Goal: Transaction & Acquisition: Register for event/course

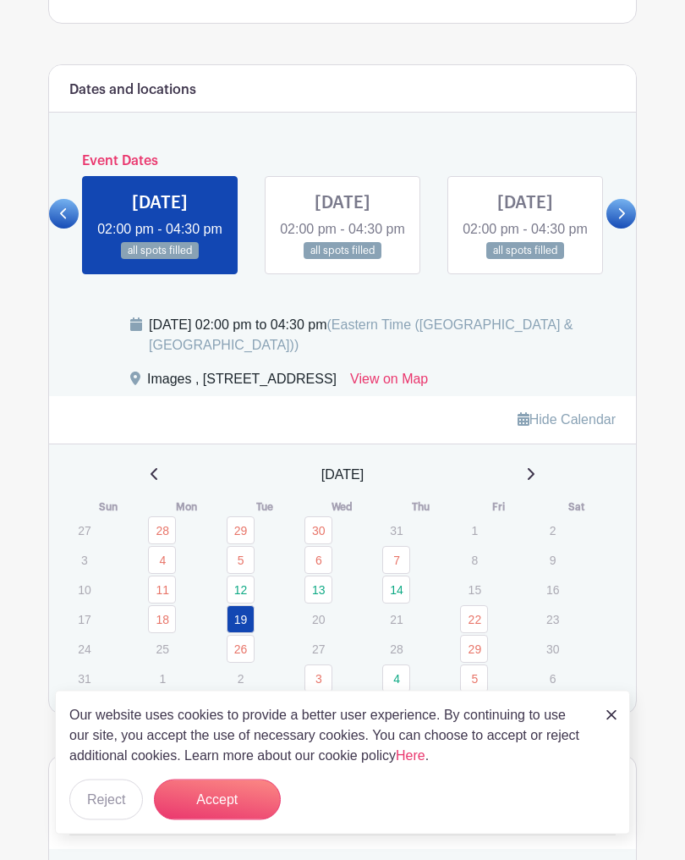
scroll to position [927, 0]
click at [621, 228] on link at bounding box center [622, 214] width 30 height 30
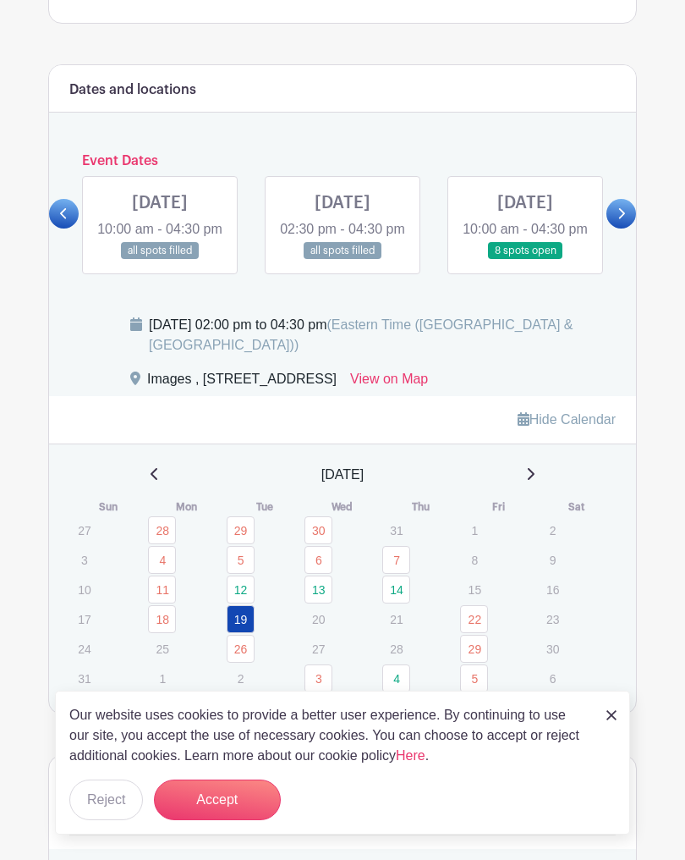
click at [525, 260] on link at bounding box center [525, 260] width 0 height 0
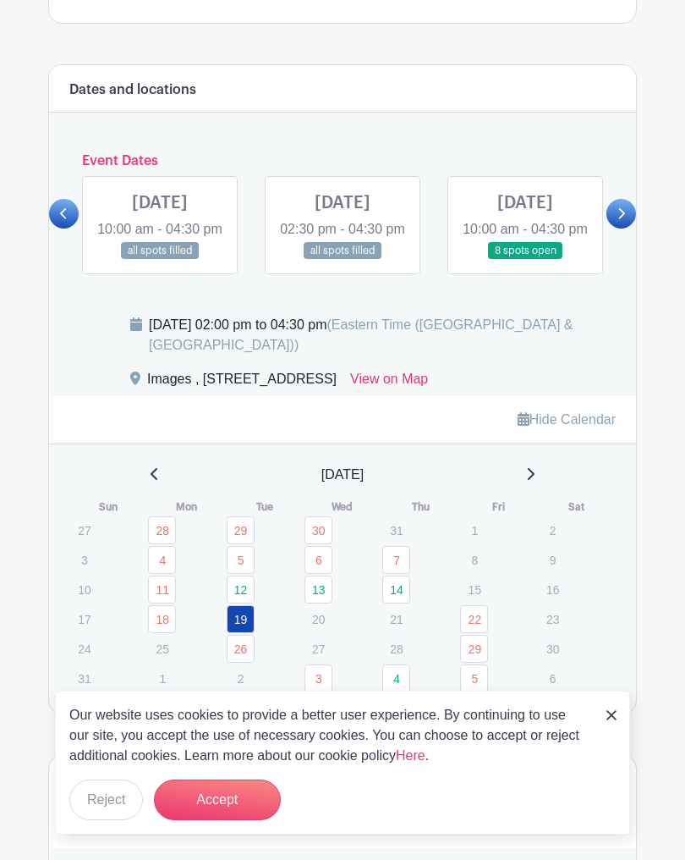
click at [525, 260] on link at bounding box center [525, 260] width 0 height 0
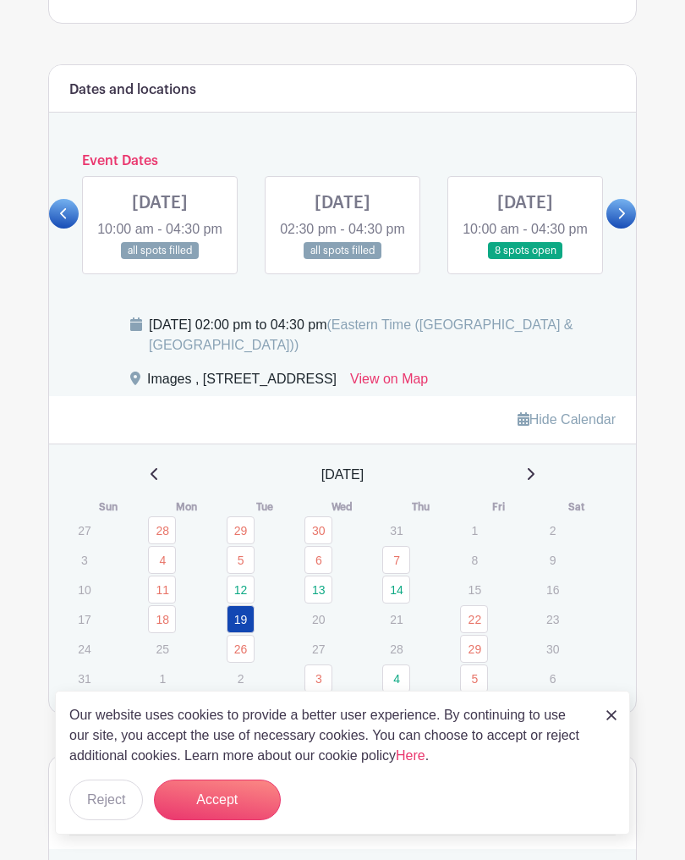
click at [615, 228] on link at bounding box center [622, 214] width 30 height 30
click at [60, 220] on icon at bounding box center [64, 213] width 8 height 13
click at [525, 260] on link at bounding box center [525, 260] width 0 height 0
click at [532, 481] on icon at bounding box center [530, 474] width 8 height 14
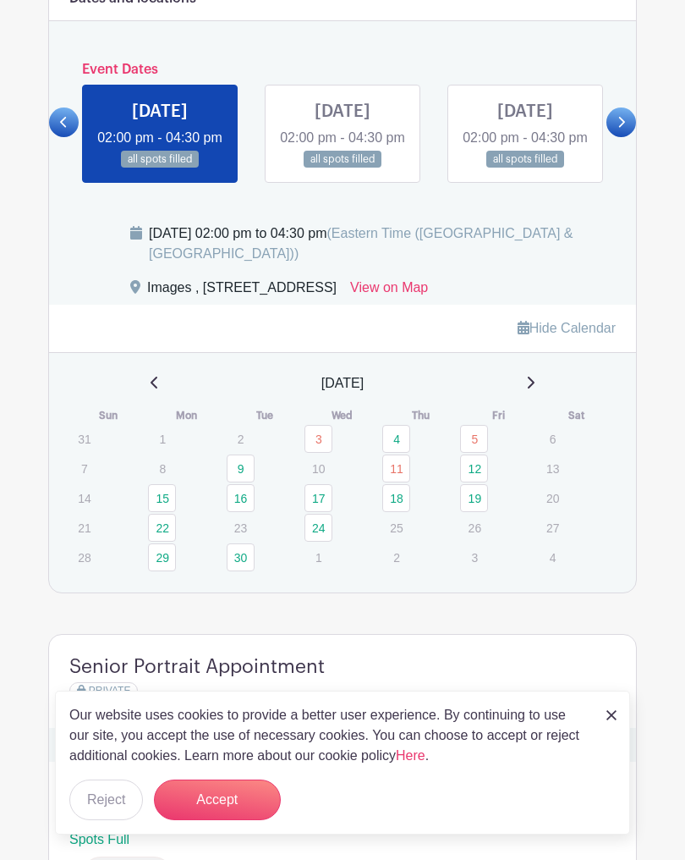
scroll to position [1018, 0]
click at [621, 129] on icon at bounding box center [622, 123] width 7 height 11
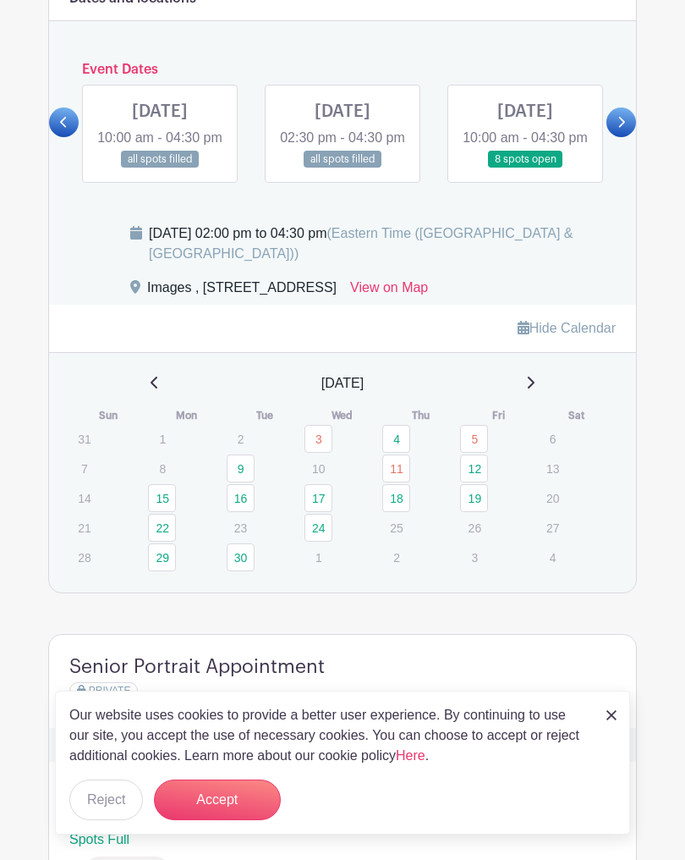
click at [525, 168] on link at bounding box center [525, 168] width 0 height 0
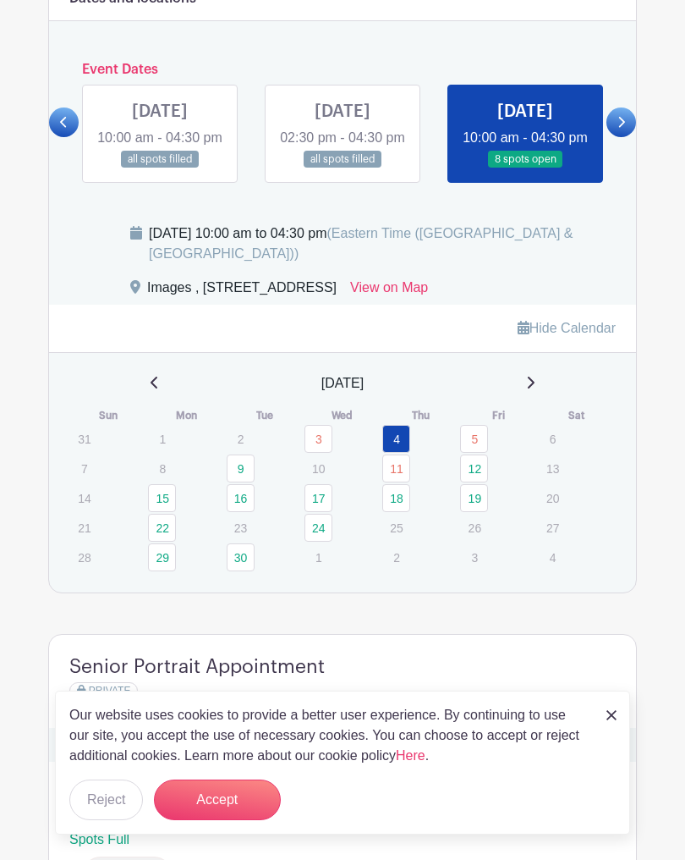
click at [399, 453] on link "4" at bounding box center [396, 439] width 28 height 28
click at [422, 424] on th "Thu" at bounding box center [421, 415] width 78 height 17
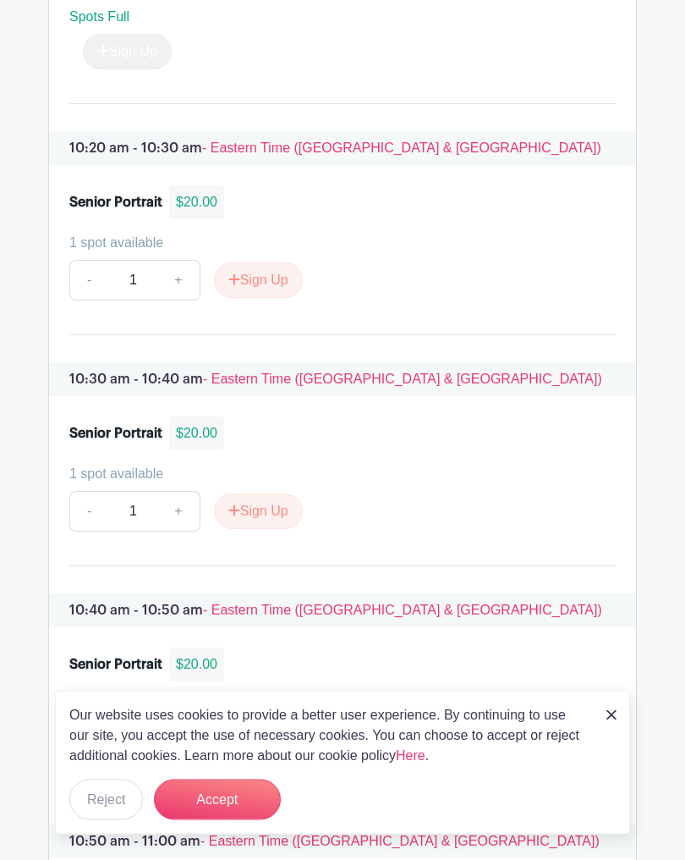
scroll to position [4886, 0]
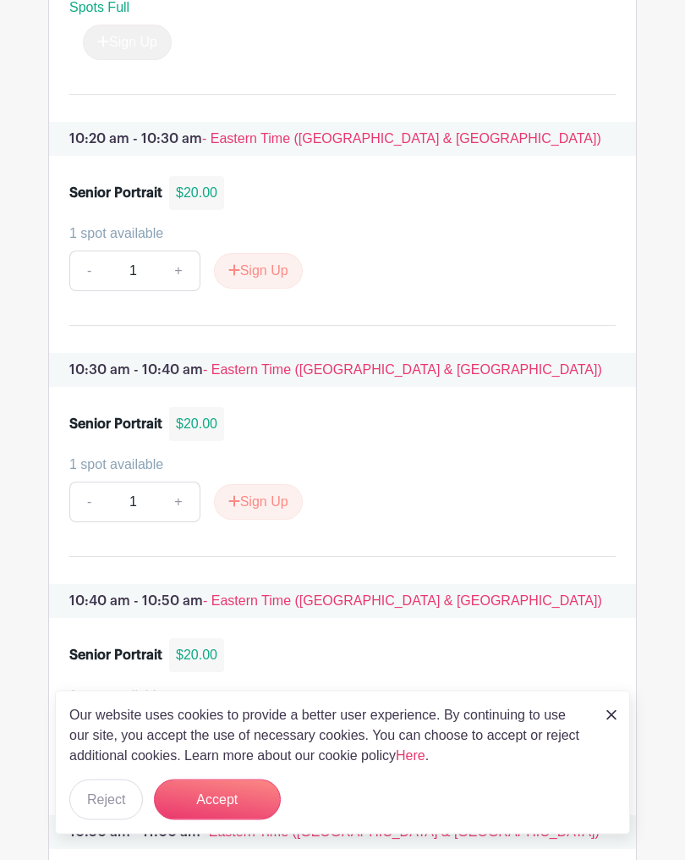
click at [270, 520] on button "Sign Up" at bounding box center [258, 503] width 89 height 36
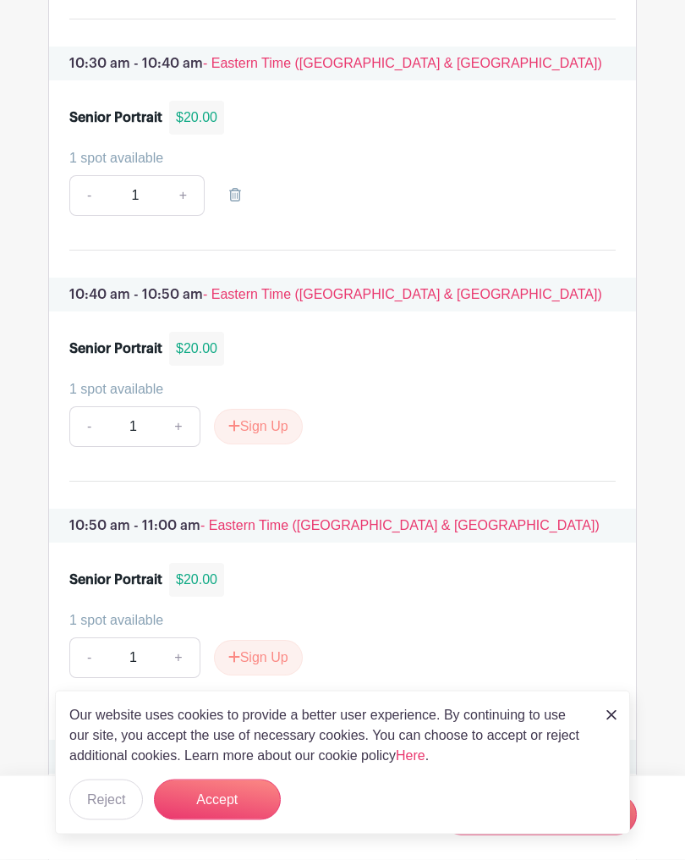
scroll to position [5194, 0]
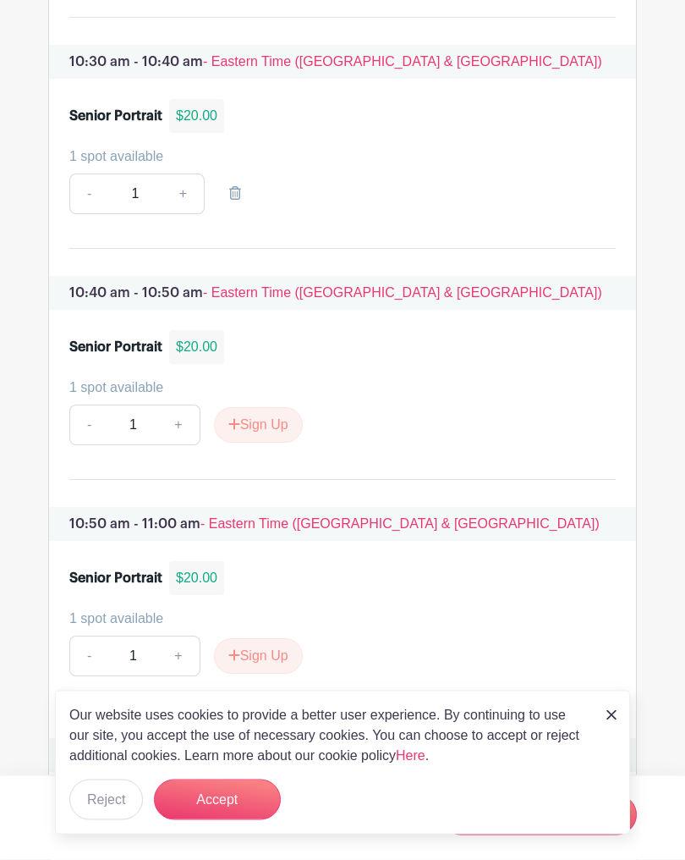
click at [270, 814] on button "Accept" at bounding box center [217, 799] width 127 height 41
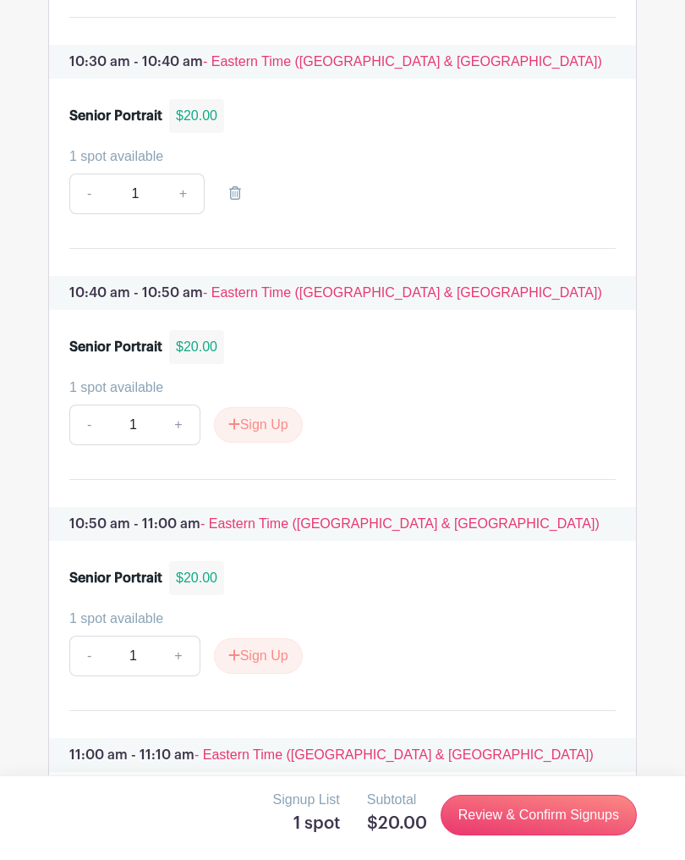
click at [570, 835] on link "Review & Confirm Signups" at bounding box center [539, 815] width 196 height 41
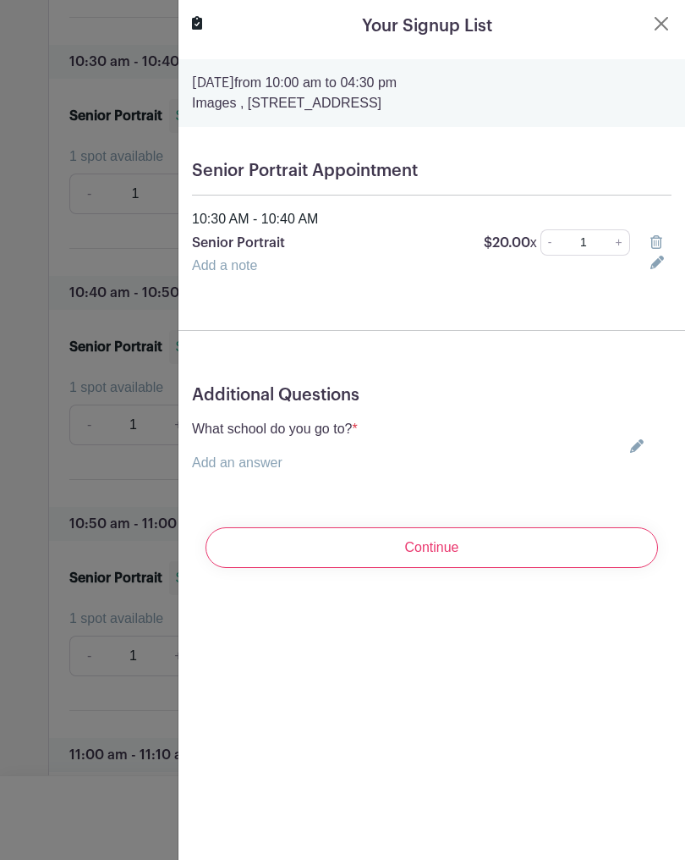
click at [497, 466] on div "What school do you go to? * Add an answer Choose your answer [GEOGRAPHIC_DATA] …" at bounding box center [432, 446] width 480 height 54
click at [629, 459] on div "What school do you go to? * Add an answer Choose your answer [GEOGRAPHIC_DATA] …" at bounding box center [432, 446] width 480 height 54
click at [631, 430] on div "What school do you go to? * Add an answer Choose your answer [GEOGRAPHIC_DATA] …" at bounding box center [432, 446] width 480 height 54
click at [638, 452] on icon at bounding box center [637, 446] width 14 height 14
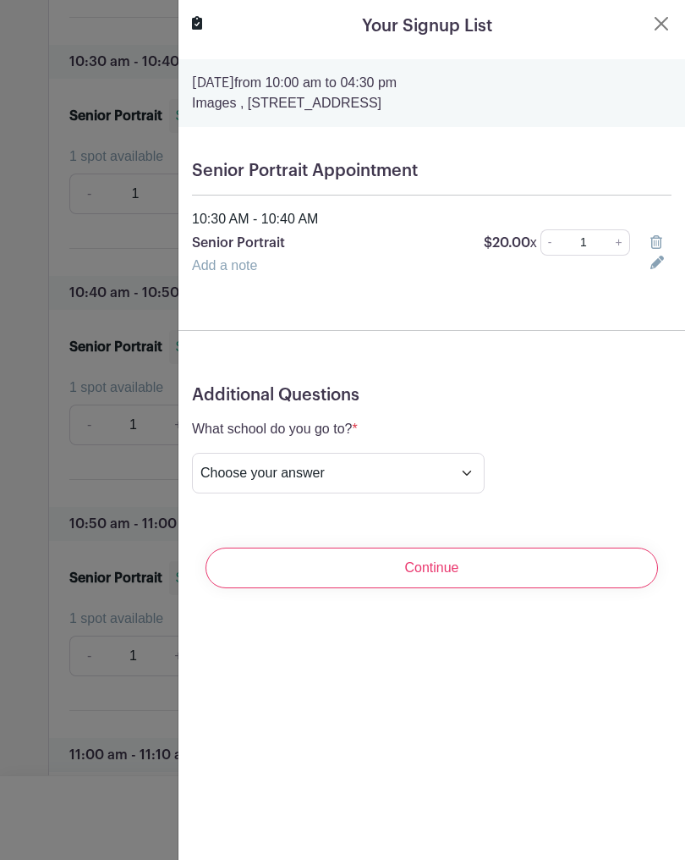
click at [387, 479] on select "Choose your answer [GEOGRAPHIC_DATA] High [PERSON_NAME] High [PERSON_NAME] High…" at bounding box center [338, 473] width 293 height 41
select select "3953"
click at [430, 577] on input "Continue" at bounding box center [432, 567] width 453 height 41
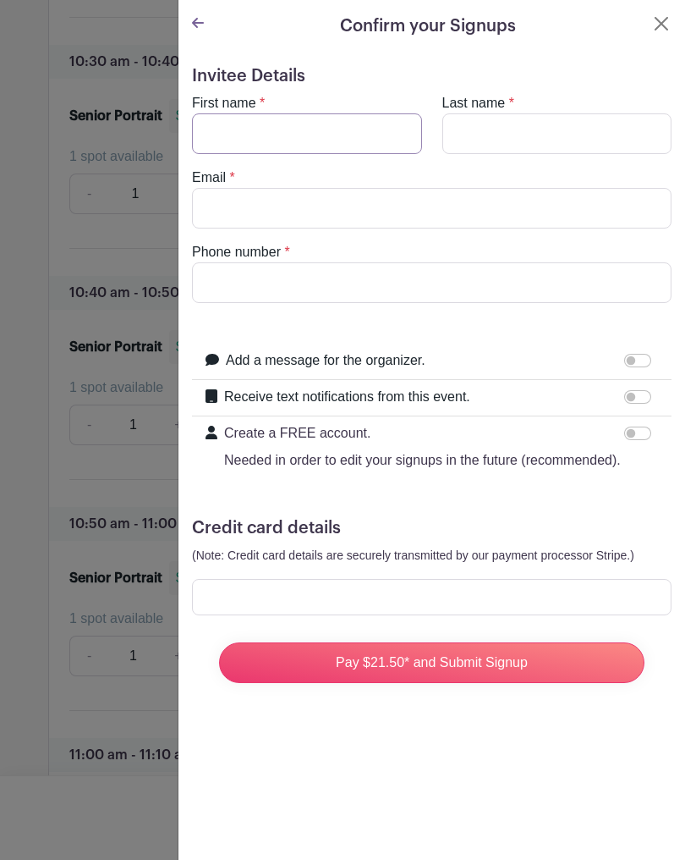
click at [362, 139] on input "First name" at bounding box center [307, 133] width 230 height 41
click at [681, 24] on turbo-frame "Confirm your Signups Invitee Details First name * Last name * Email * Phone num…" at bounding box center [432, 361] width 507 height 723
click at [669, 32] on button "Close" at bounding box center [662, 24] width 20 height 20
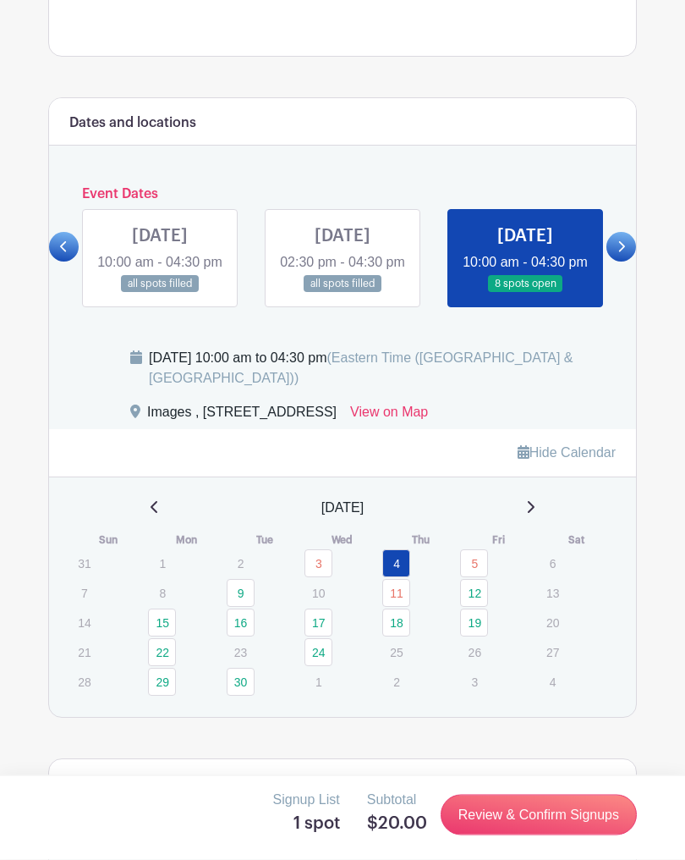
scroll to position [894, 0]
click at [620, 261] on link at bounding box center [622, 247] width 30 height 30
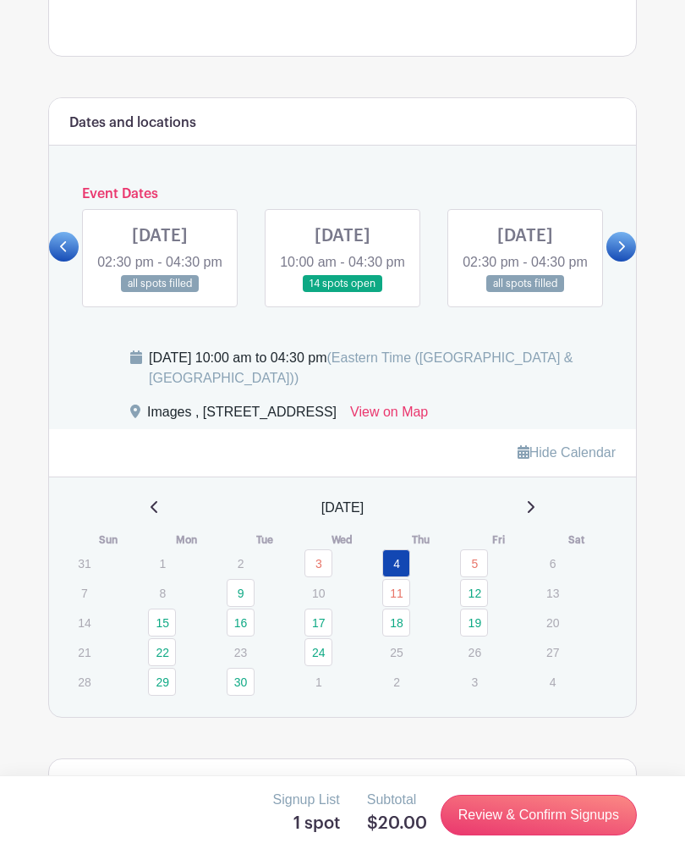
click at [343, 293] on link at bounding box center [343, 293] width 0 height 0
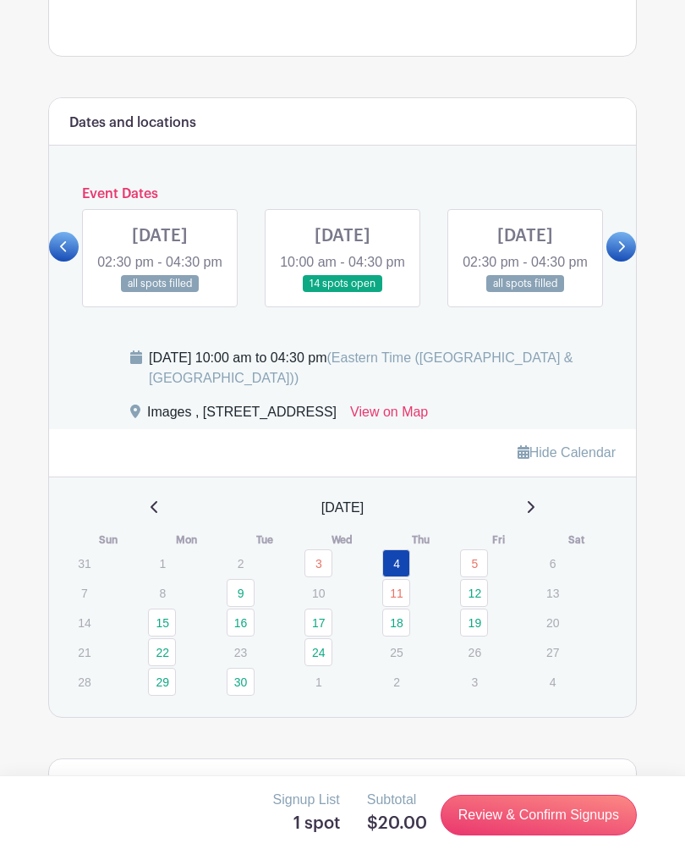
click at [343, 293] on link at bounding box center [343, 293] width 0 height 0
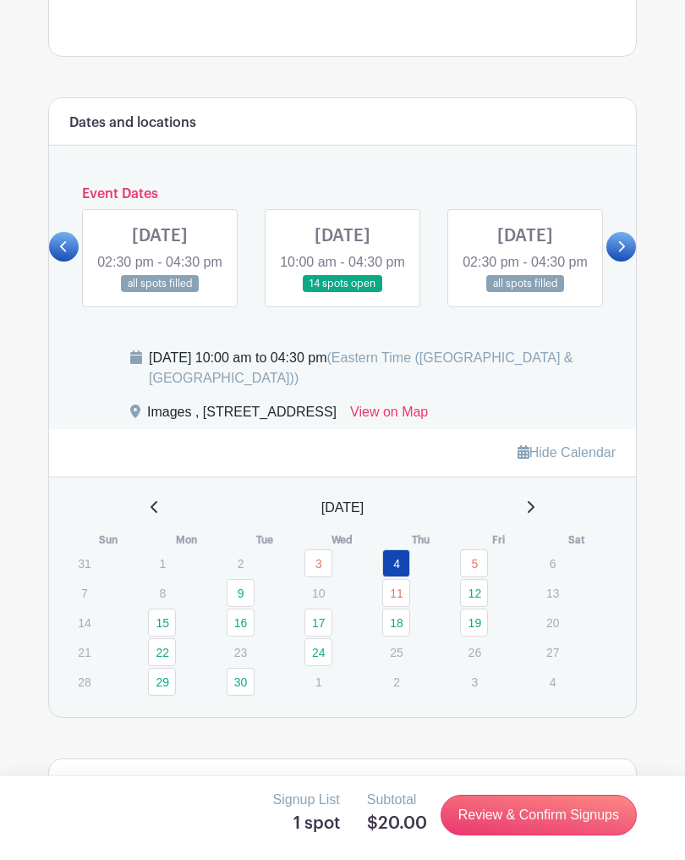
click at [343, 293] on link at bounding box center [343, 293] width 0 height 0
click at [535, 514] on icon at bounding box center [530, 507] width 8 height 14
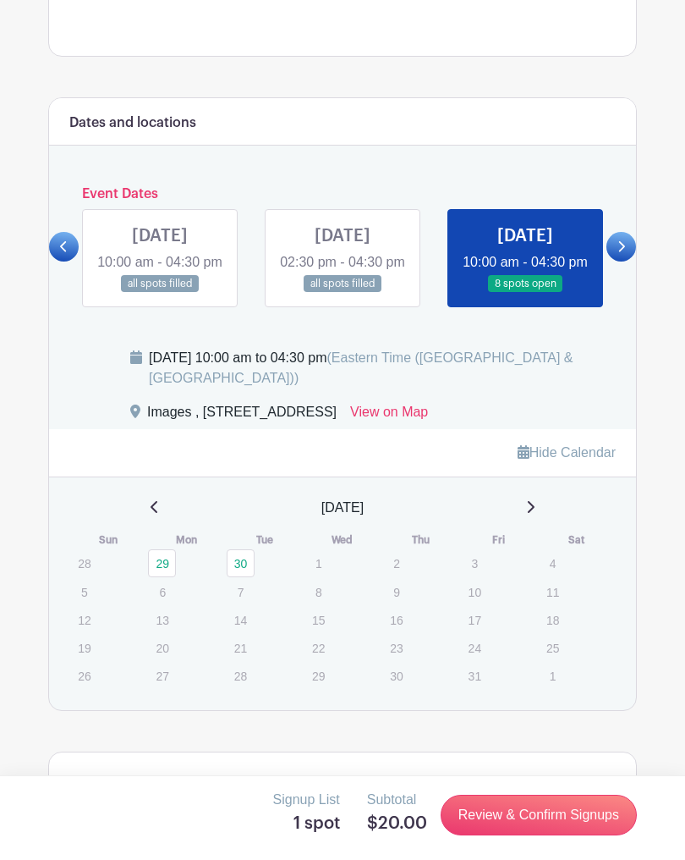
click at [151, 518] on link at bounding box center [155, 508] width 8 height 20
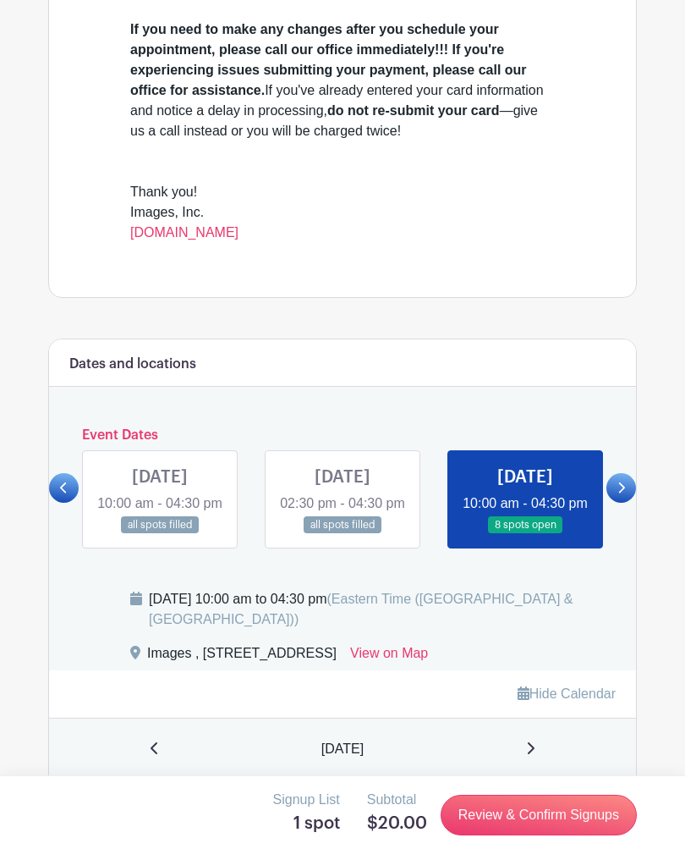
scroll to position [654, 0]
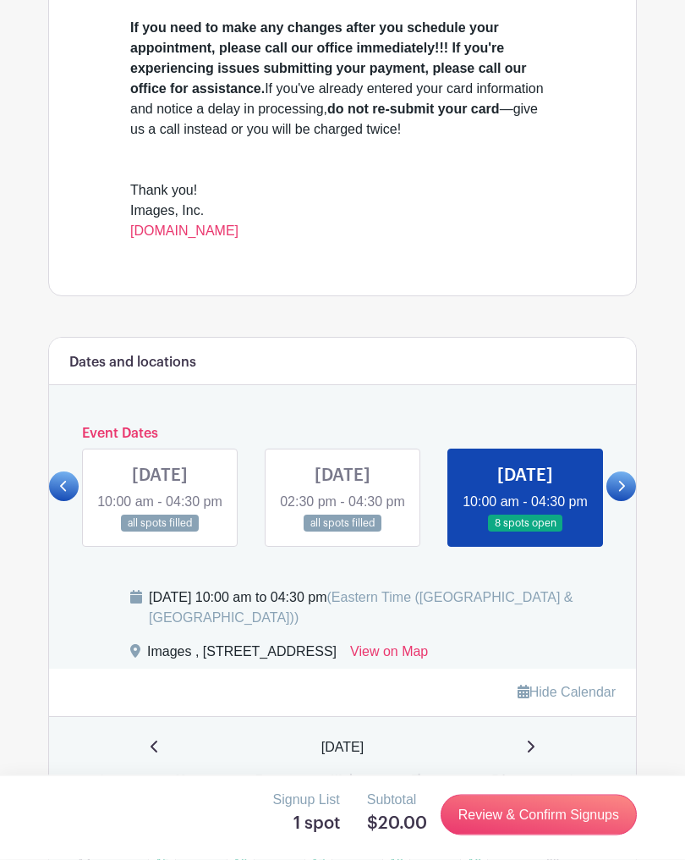
click at [627, 502] on link at bounding box center [622, 487] width 30 height 30
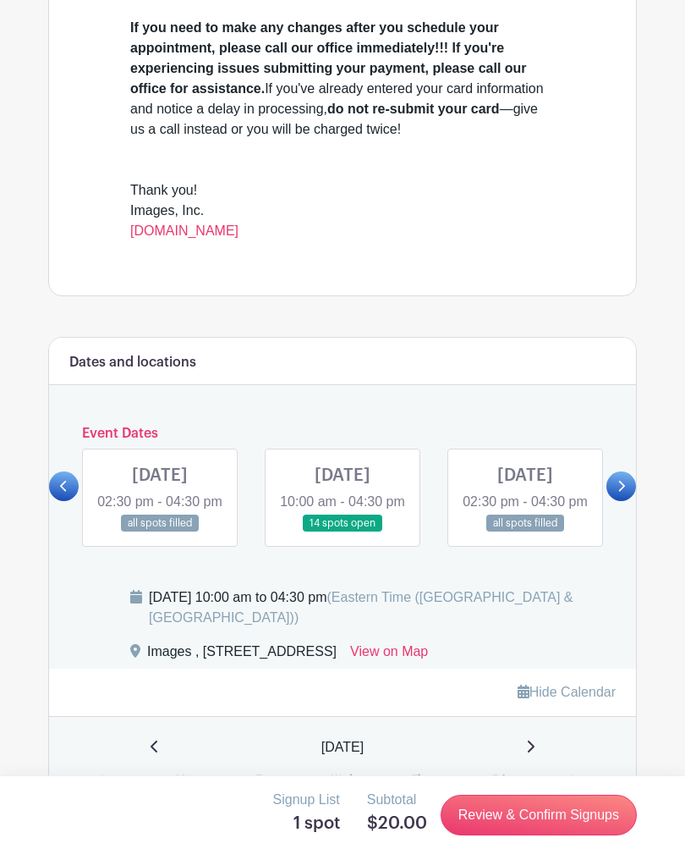
click at [343, 532] on link at bounding box center [343, 532] width 0 height 0
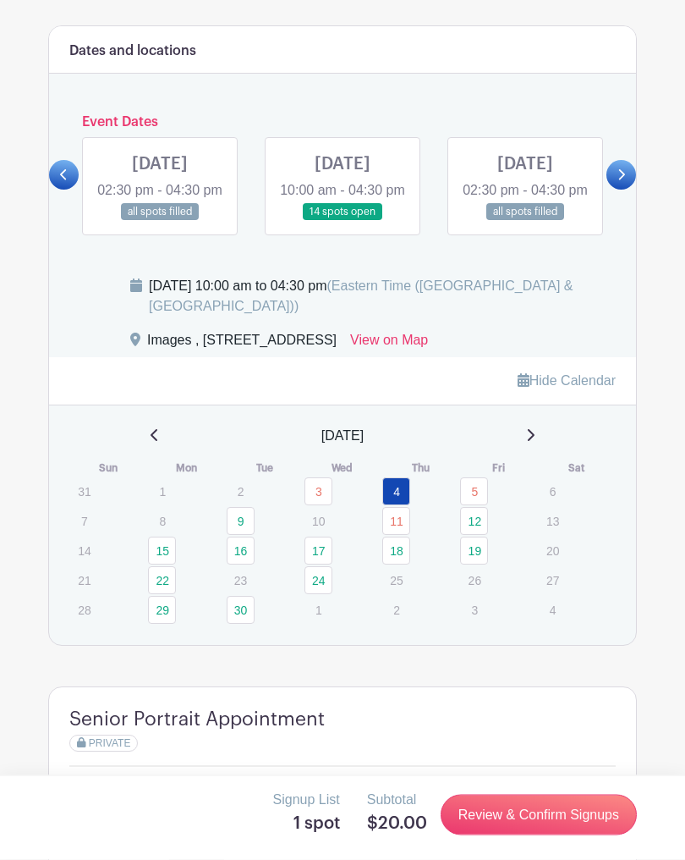
scroll to position [966, 0]
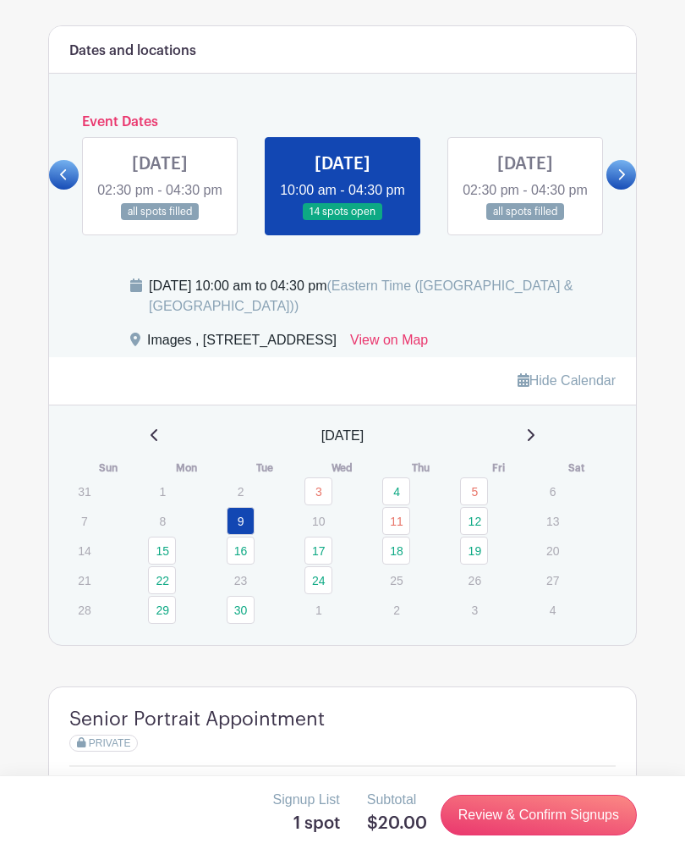
click at [245, 535] on link "9" at bounding box center [241, 521] width 28 height 28
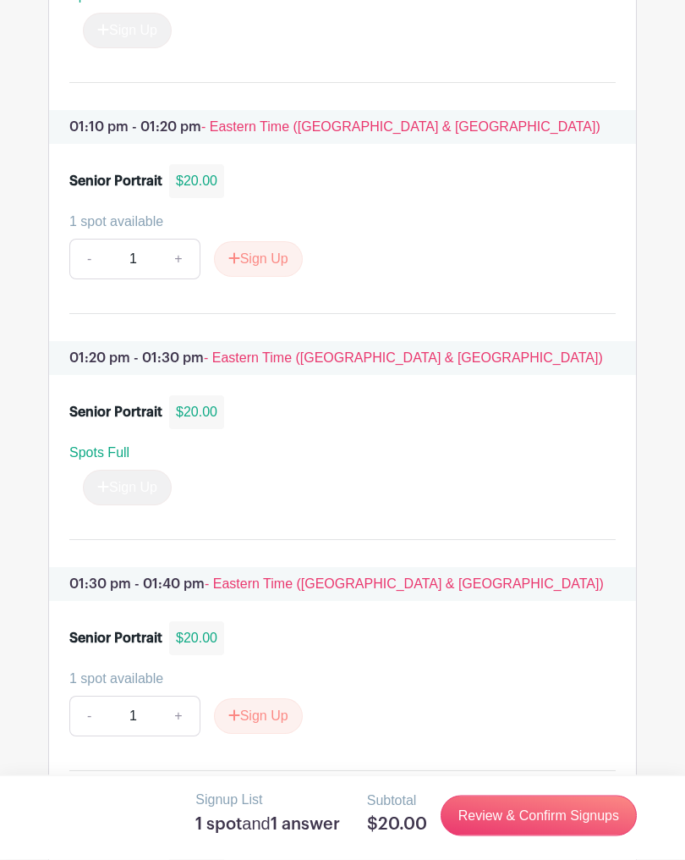
scroll to position [6983, 0]
click at [270, 276] on button "Sign Up" at bounding box center [258, 258] width 89 height 36
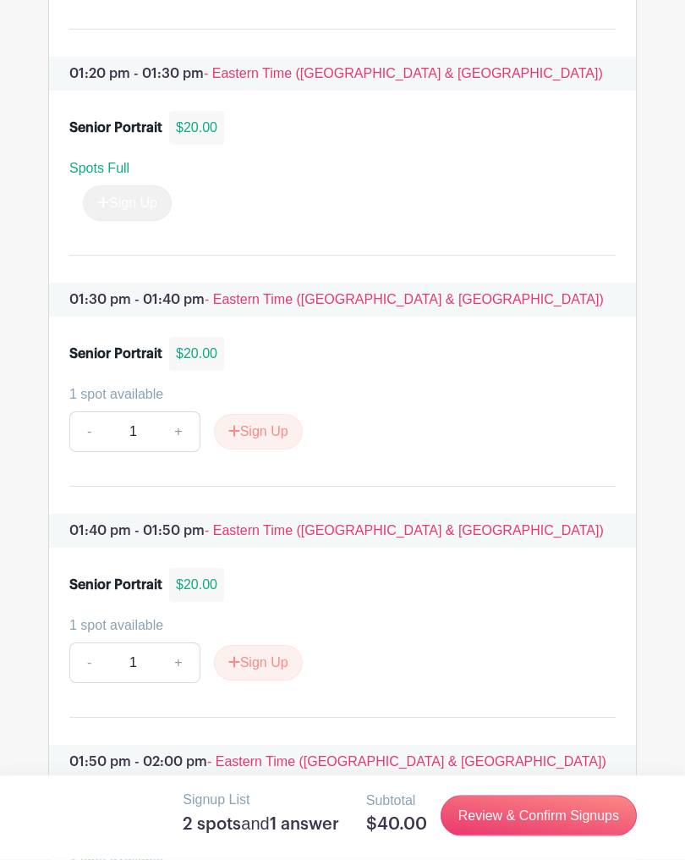
scroll to position [7263, 0]
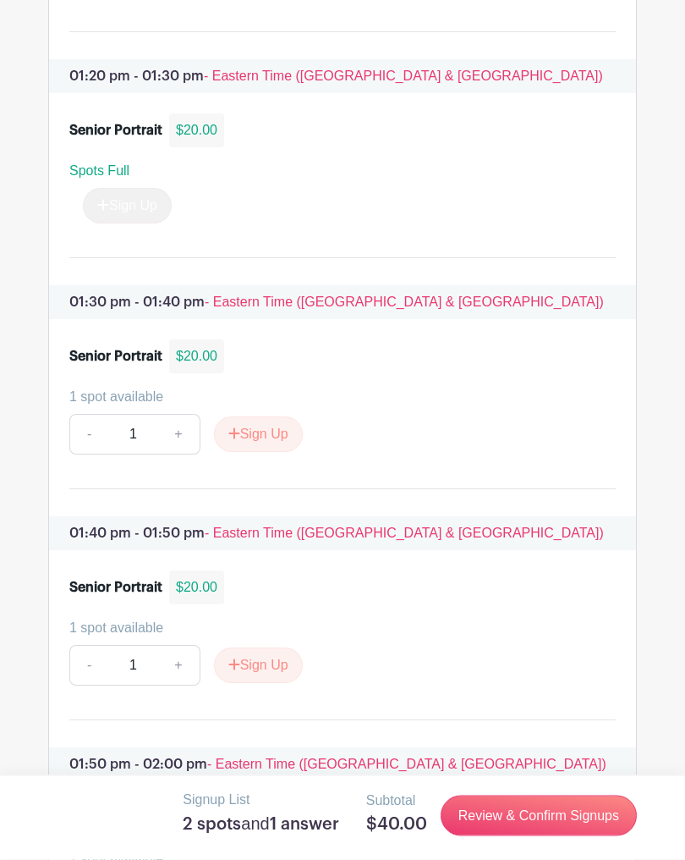
click at [514, 836] on link "Review & Confirm Signups" at bounding box center [539, 815] width 196 height 41
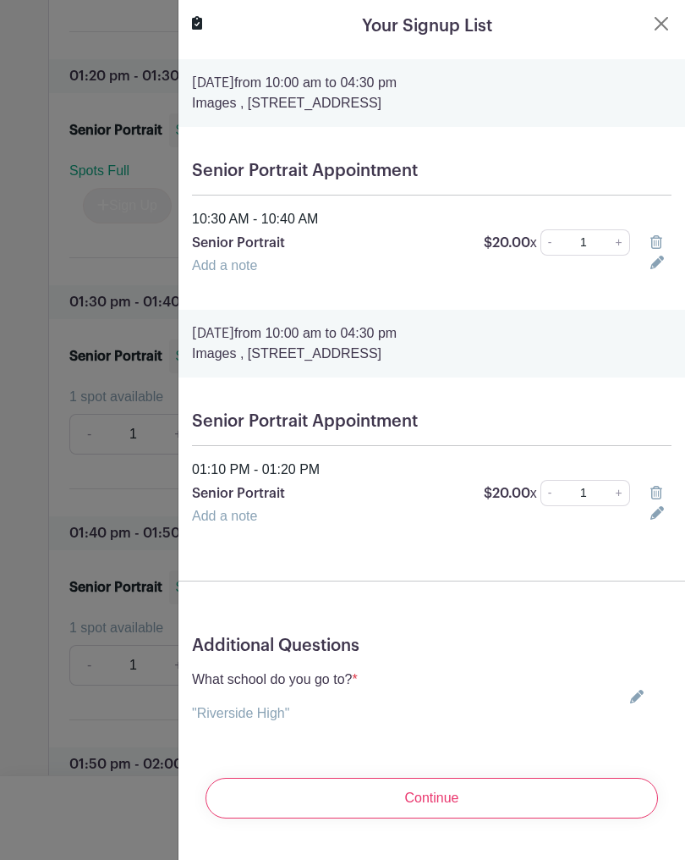
click at [654, 238] on icon at bounding box center [657, 242] width 12 height 14
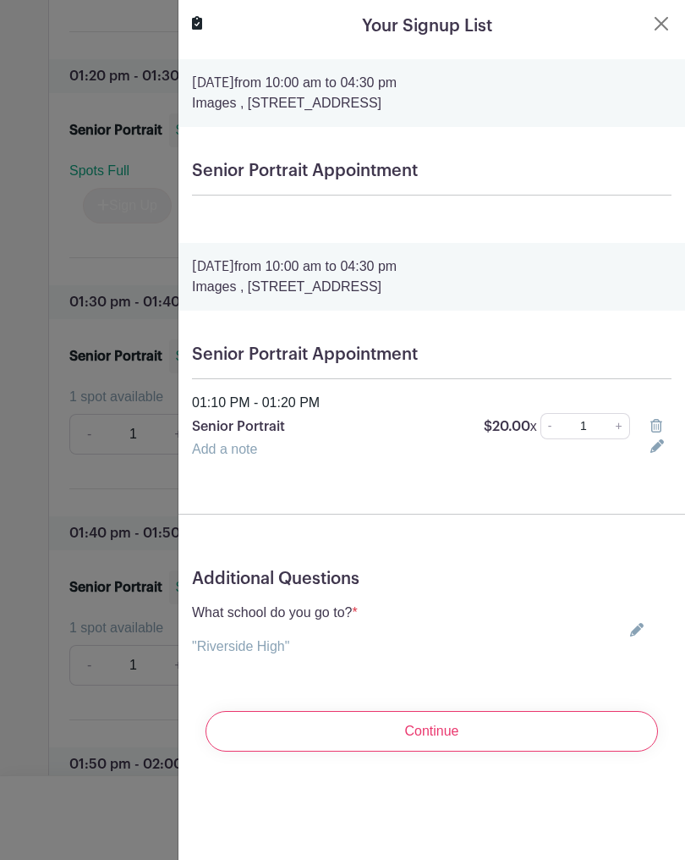
click at [661, 26] on button "Close" at bounding box center [662, 24] width 20 height 20
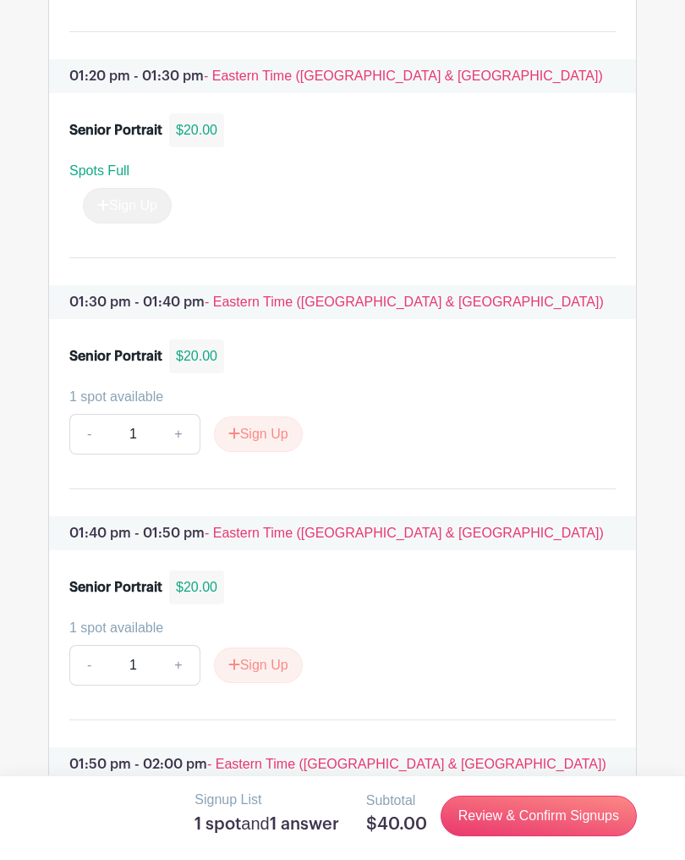
click at [475, 832] on link "Review & Confirm Signups" at bounding box center [539, 815] width 196 height 41
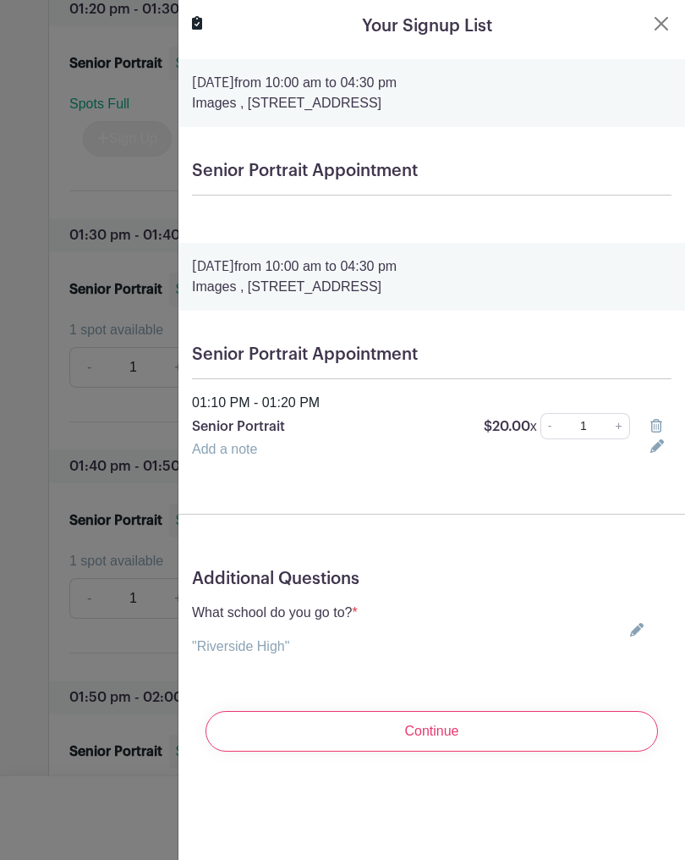
scroll to position [7327, 0]
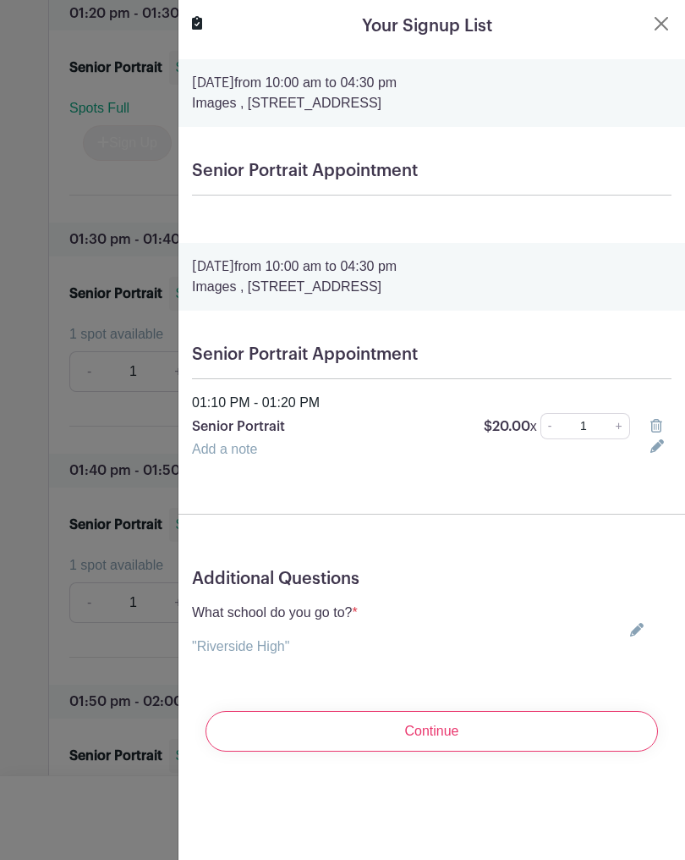
click at [643, 36] on div "Your Signup List" at bounding box center [432, 26] width 480 height 25
click at [652, 35] on div "Your Signup List" at bounding box center [432, 26] width 480 height 25
click at [656, 32] on button "Close" at bounding box center [662, 24] width 20 height 20
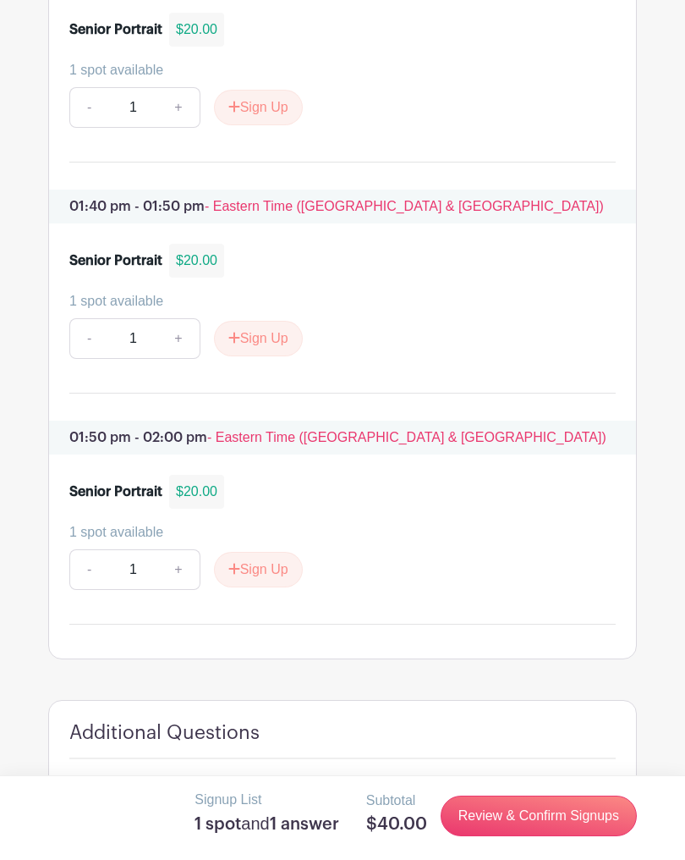
scroll to position [7590, 0]
click at [462, 836] on link "Review & Confirm Signups" at bounding box center [539, 815] width 196 height 41
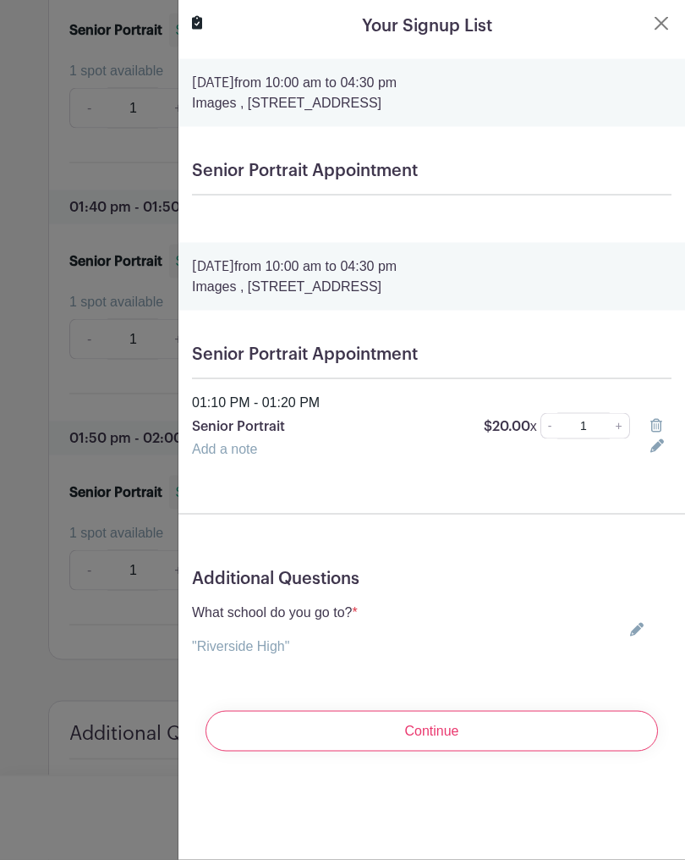
scroll to position [7591, 0]
click at [677, 19] on turbo-frame "Your Signup List [DATE] 10:00 am to 04:30 pm Images , [STREET_ADDRESS] Senior P…" at bounding box center [432, 389] width 507 height 778
click at [659, 30] on button "Close" at bounding box center [662, 24] width 20 height 20
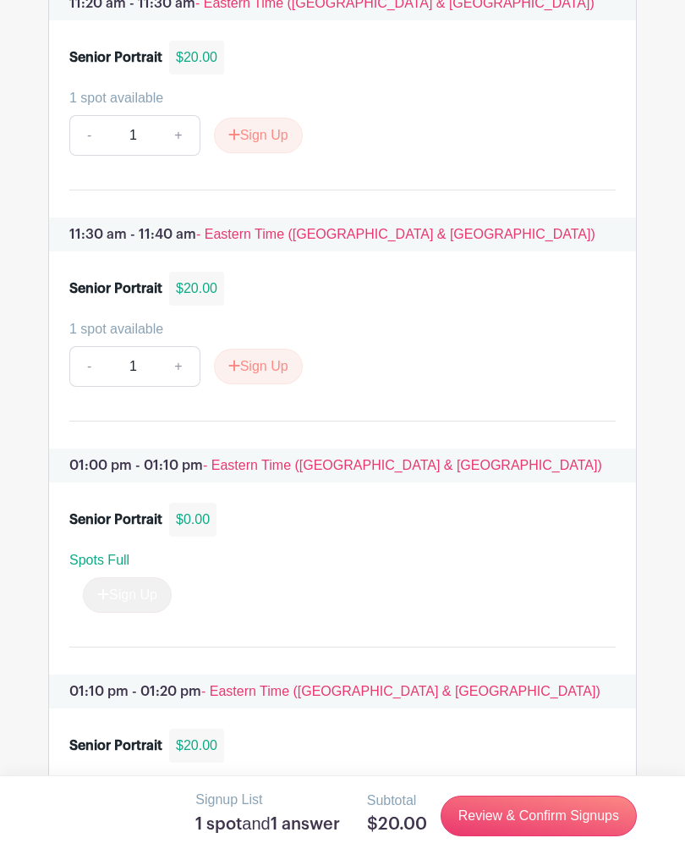
scroll to position [6445, 0]
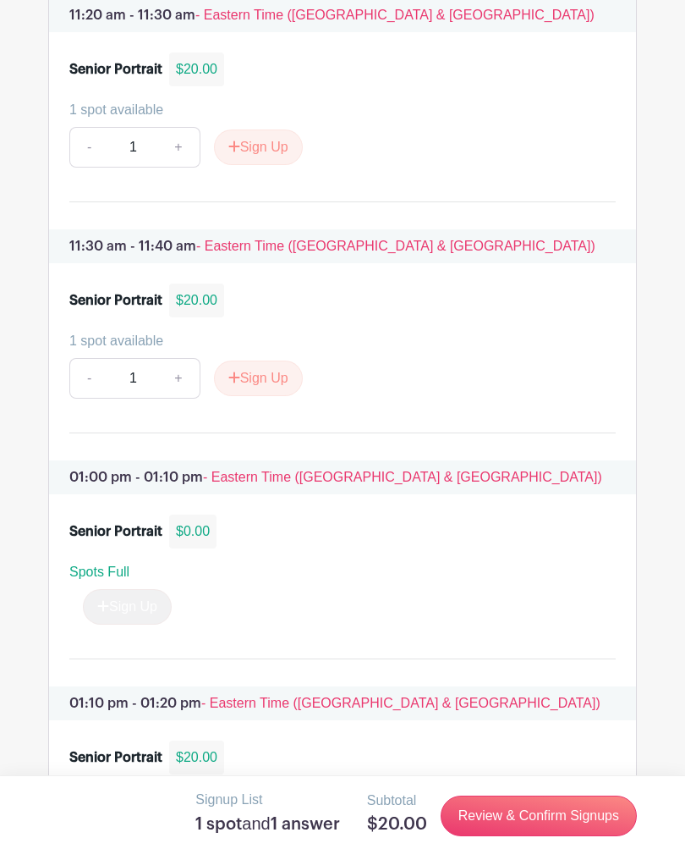
click at [467, 825] on link "Review & Confirm Signups" at bounding box center [539, 815] width 196 height 41
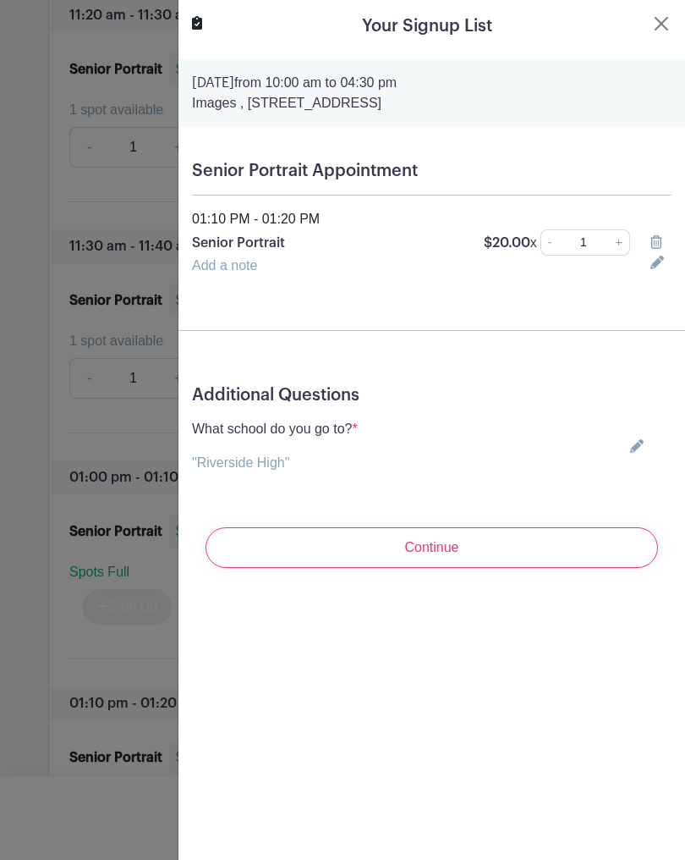
click at [658, 32] on button "Close" at bounding box center [662, 24] width 20 height 20
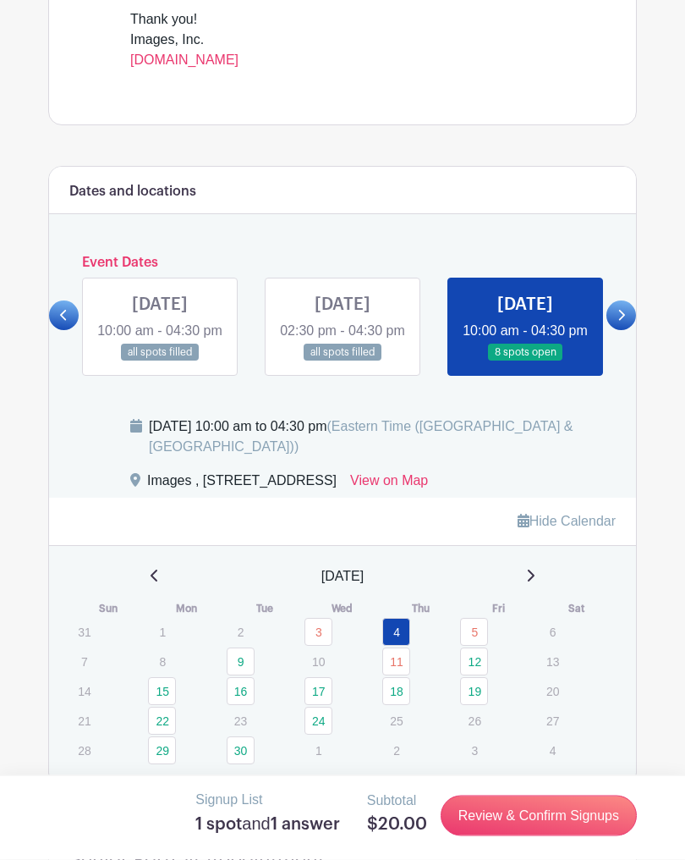
scroll to position [833, 0]
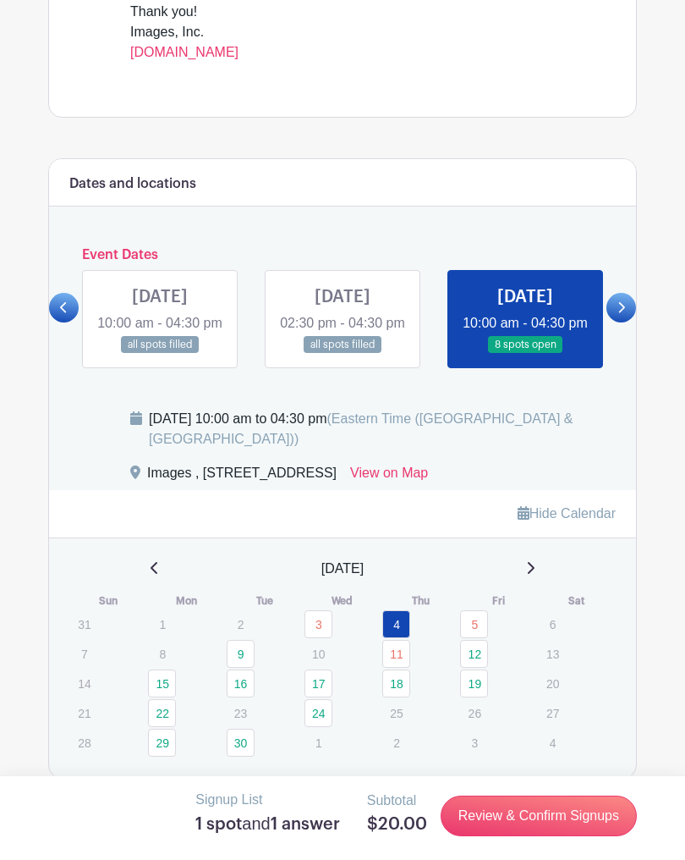
click at [624, 322] on link at bounding box center [622, 308] width 30 height 30
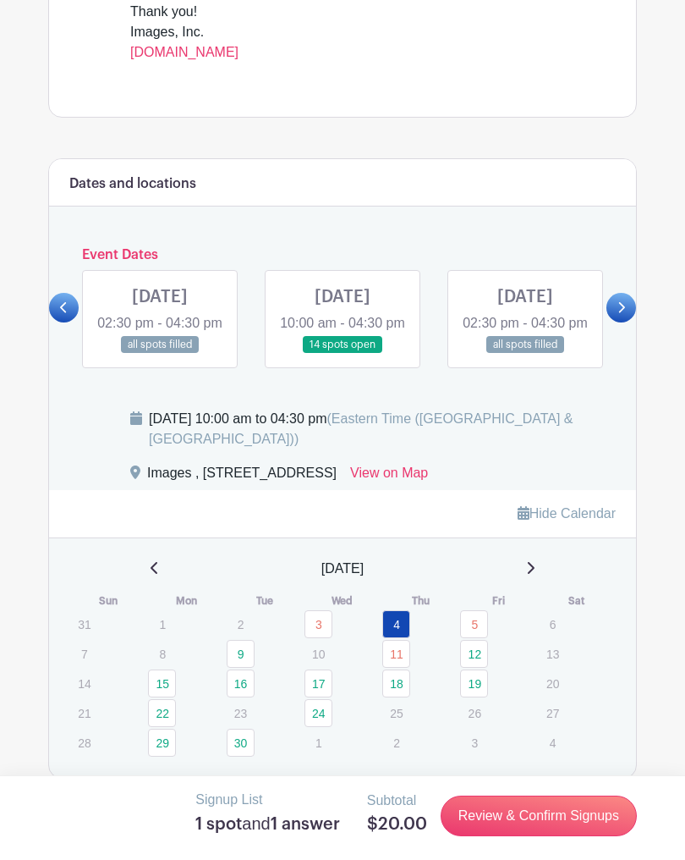
click at [343, 354] on link at bounding box center [343, 354] width 0 height 0
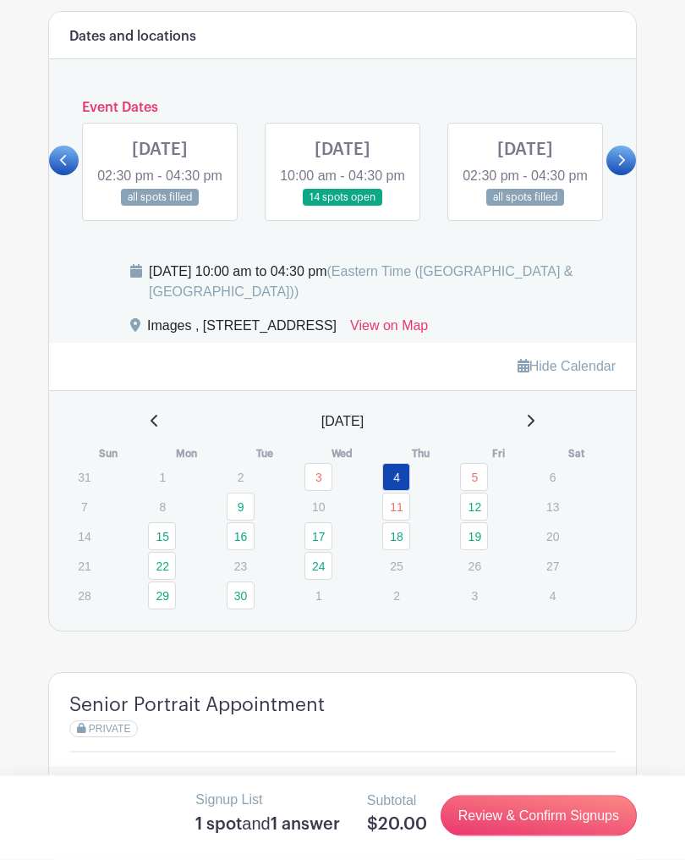
scroll to position [982, 0]
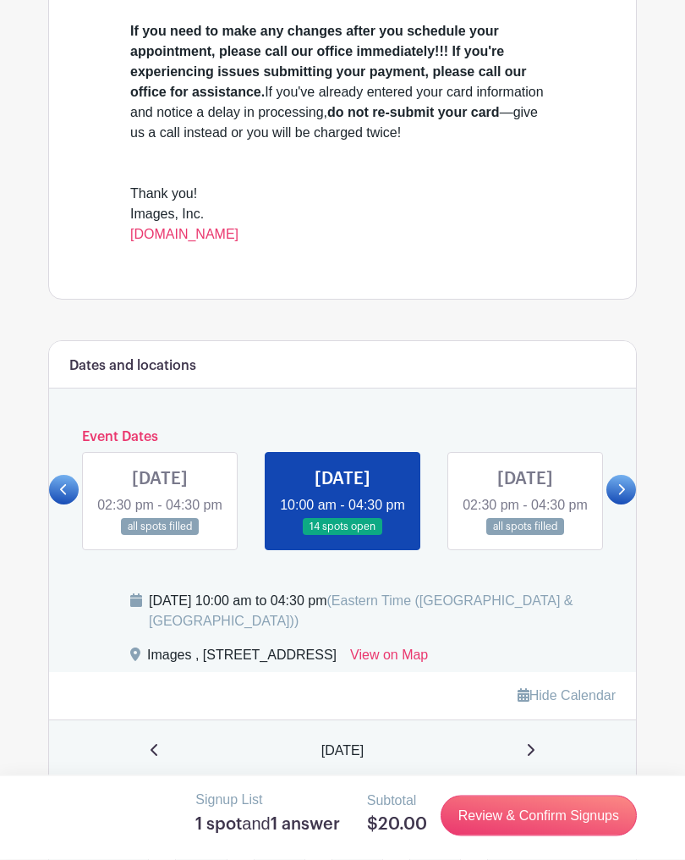
scroll to position [652, 0]
click at [624, 496] on icon at bounding box center [622, 489] width 8 height 13
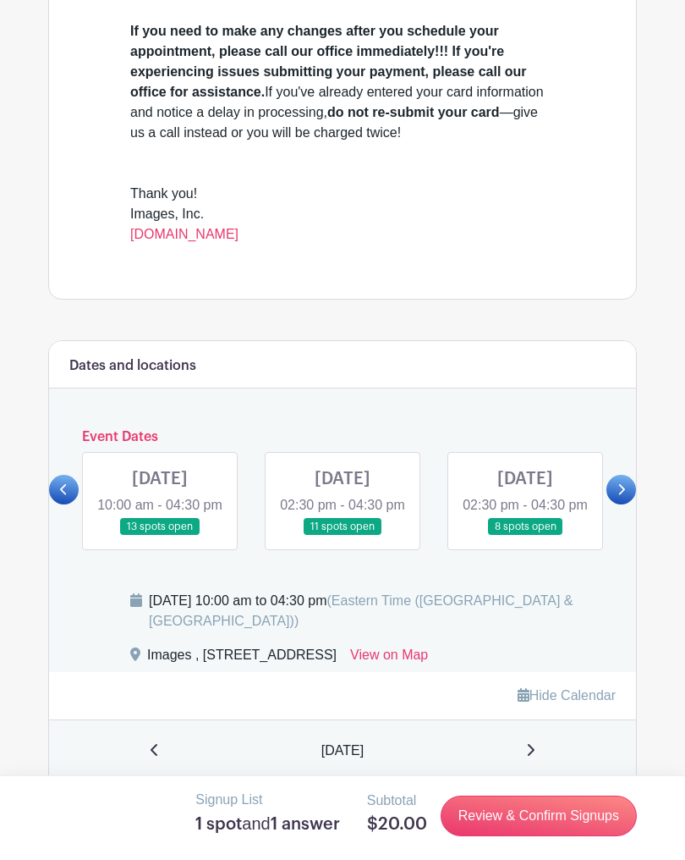
click at [160, 536] on link at bounding box center [160, 536] width 0 height 0
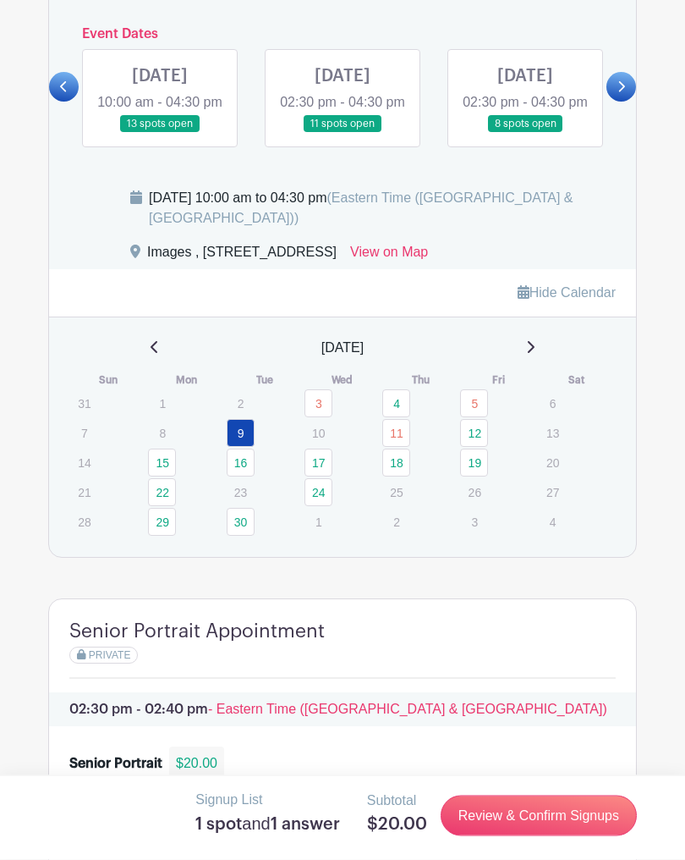
scroll to position [1054, 0]
click at [469, 447] on link "12" at bounding box center [474, 433] width 28 height 28
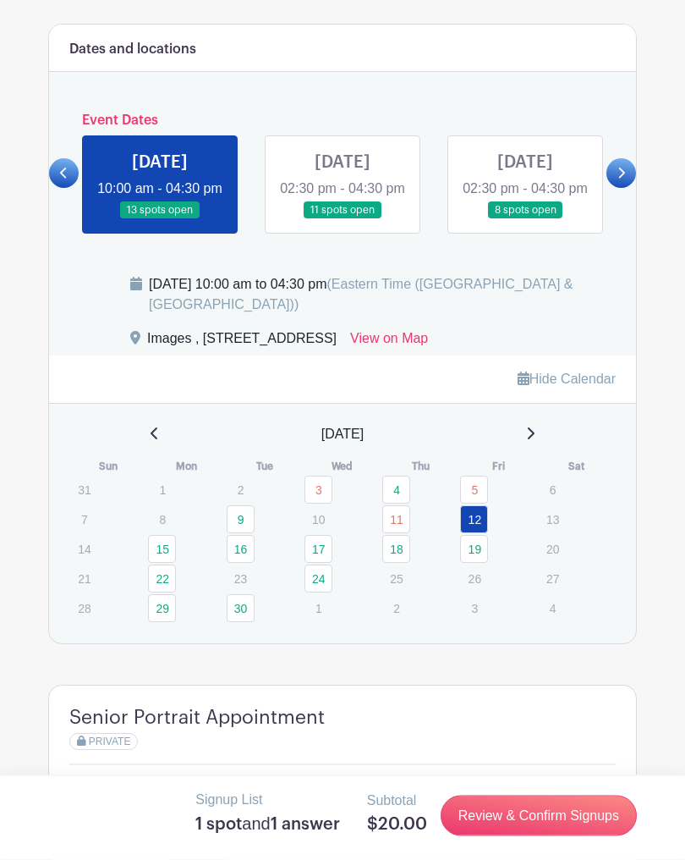
scroll to position [968, 0]
click at [162, 563] on link "15" at bounding box center [162, 549] width 28 height 28
click at [166, 563] on link "15" at bounding box center [162, 549] width 28 height 28
click at [159, 563] on link "15" at bounding box center [162, 549] width 28 height 28
click at [166, 563] on link "15" at bounding box center [162, 549] width 28 height 28
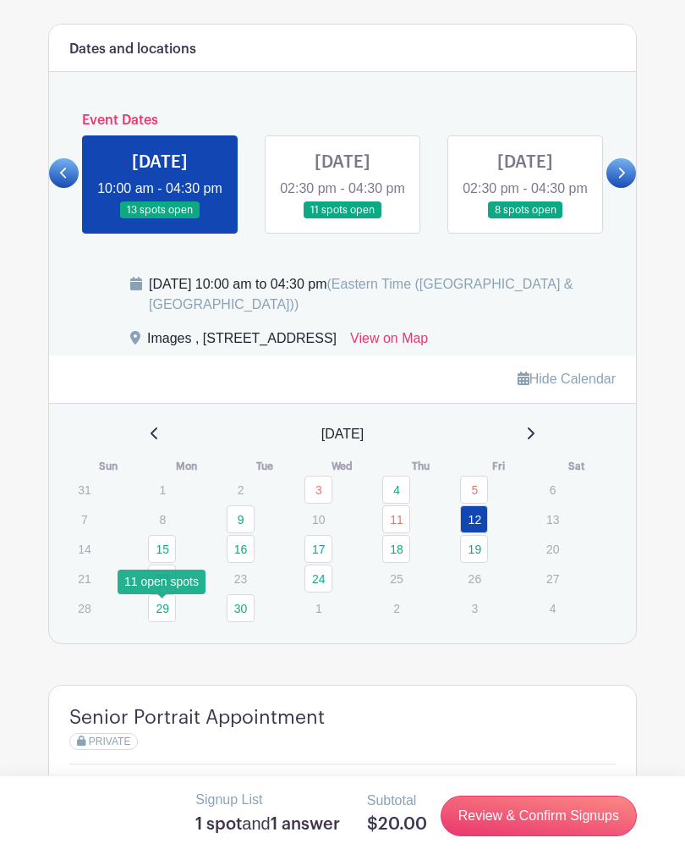
click at [162, 563] on link "15" at bounding box center [162, 549] width 28 height 28
click at [343, 219] on link at bounding box center [343, 219] width 0 height 0
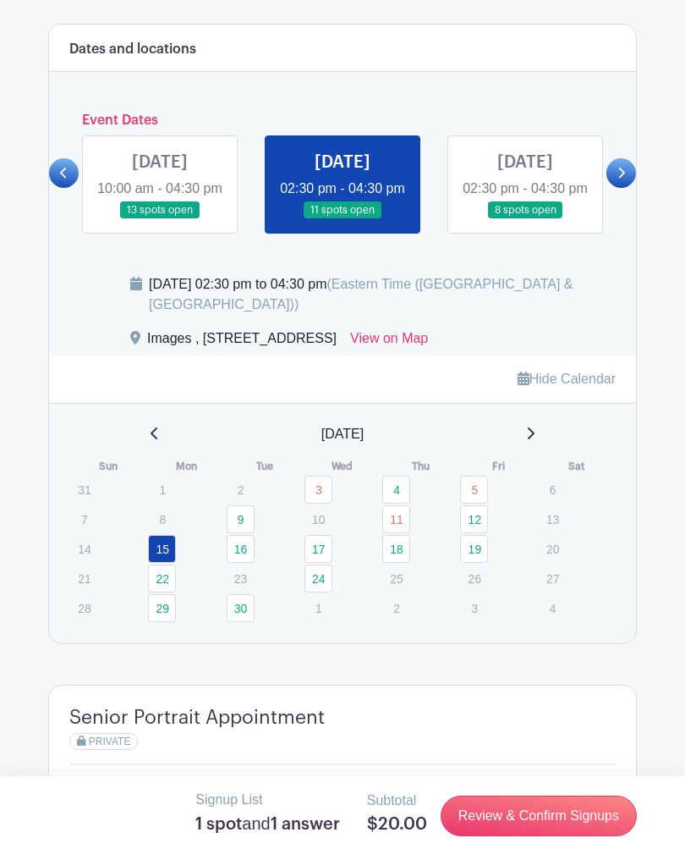
click at [343, 219] on link at bounding box center [343, 219] width 0 height 0
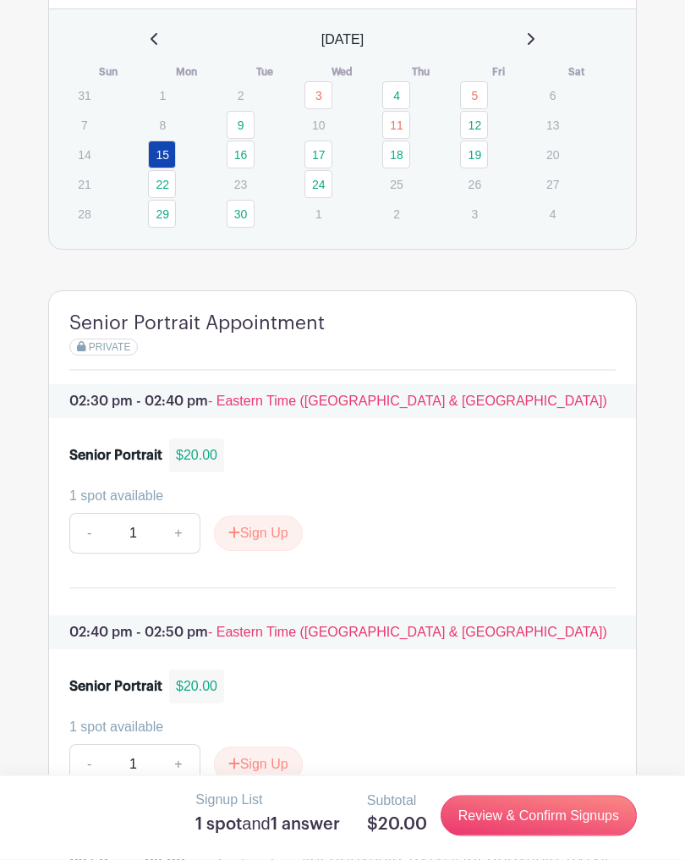
scroll to position [1362, 0]
click at [406, 168] on link "18" at bounding box center [396, 154] width 28 height 28
click at [390, 168] on link "18" at bounding box center [396, 154] width 28 height 28
click at [392, 168] on link "18" at bounding box center [396, 154] width 28 height 28
click at [398, 168] on link "18" at bounding box center [396, 154] width 28 height 28
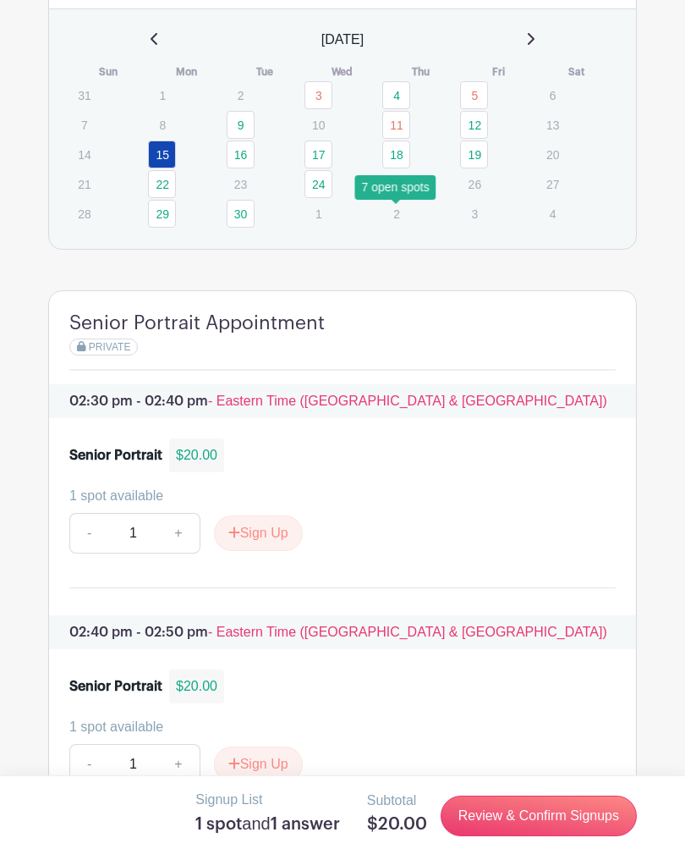
click at [414, 140] on td "11" at bounding box center [421, 125] width 78 height 30
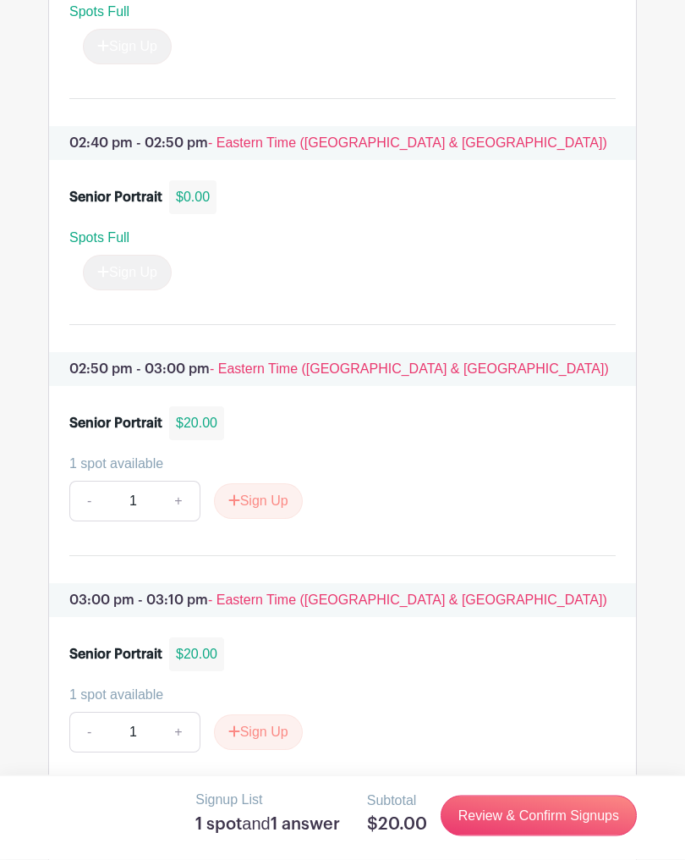
scroll to position [1847, 0]
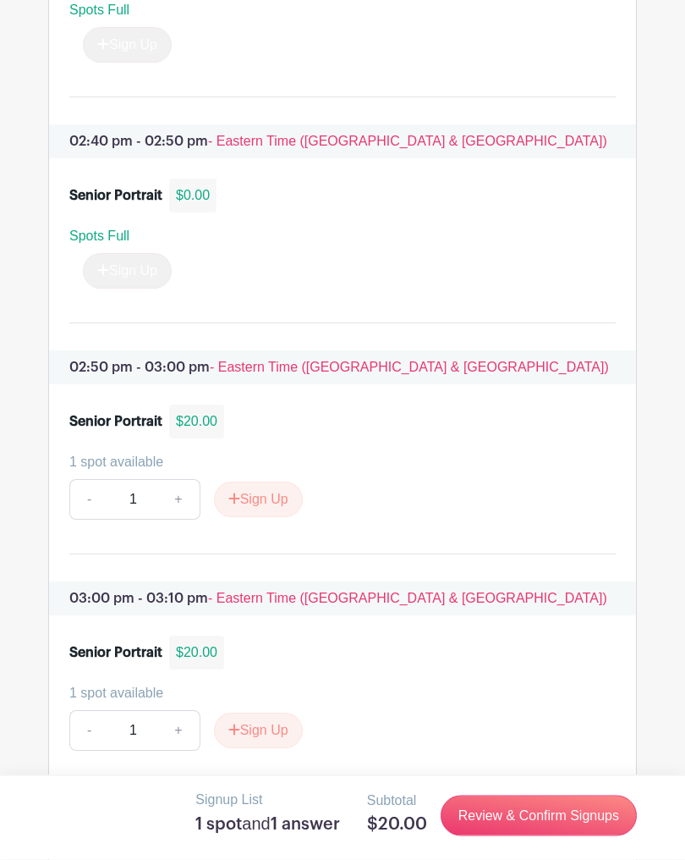
click at [242, 518] on button "Sign Up" at bounding box center [258, 500] width 89 height 36
click at [622, 824] on link "Review & Confirm Signups" at bounding box center [539, 815] width 196 height 41
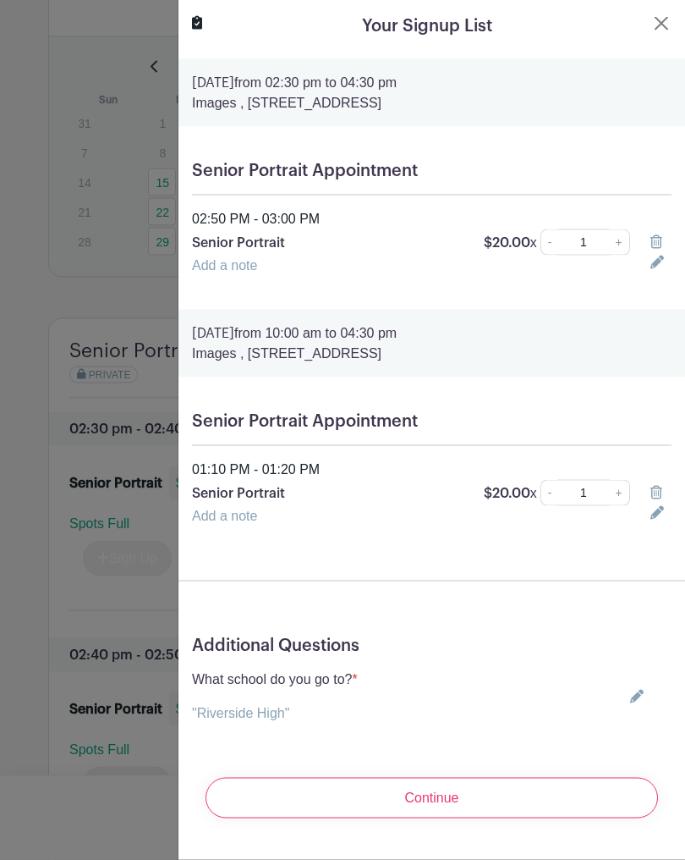
scroll to position [1335, 0]
